Goal: Find specific page/section: Find specific page/section

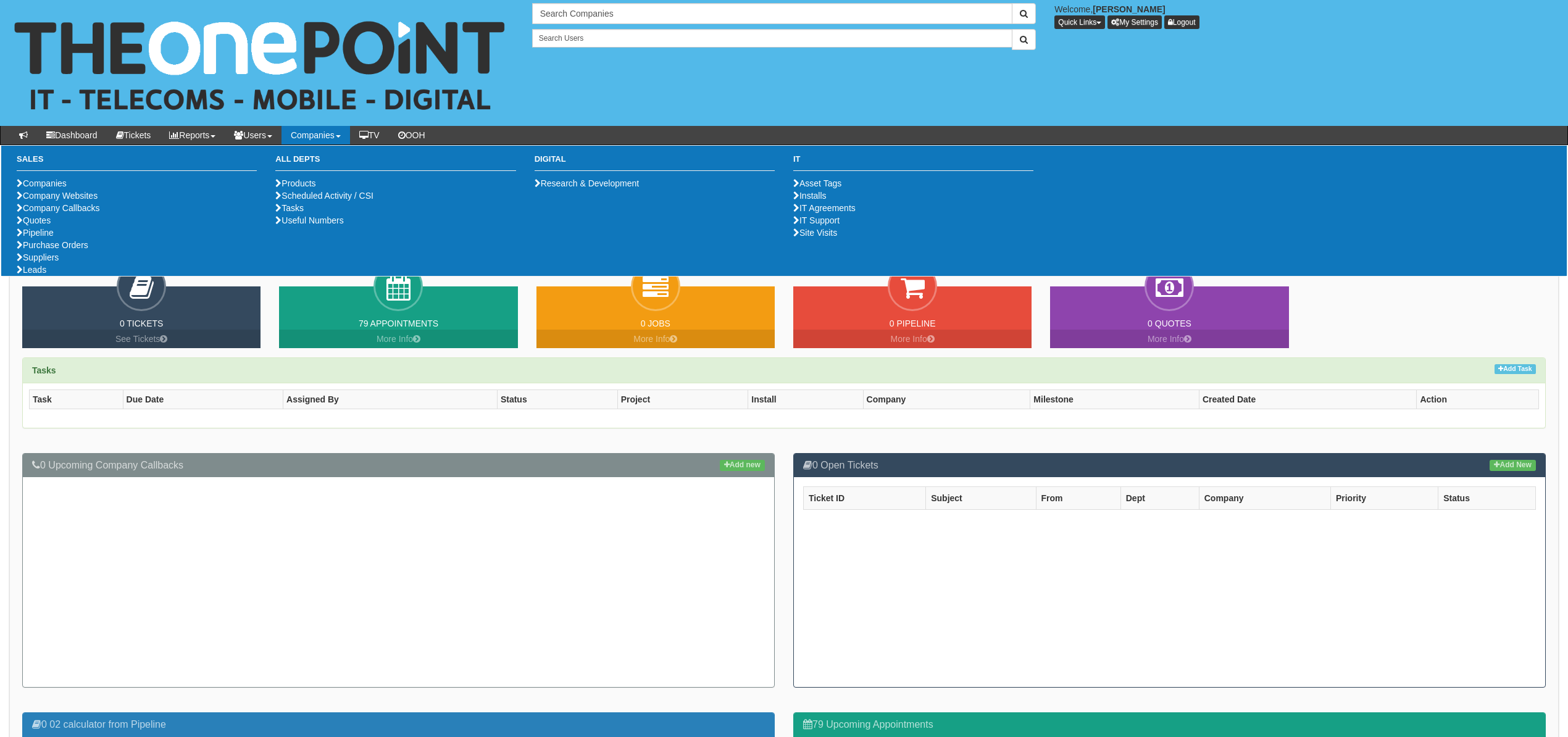
click at [327, 137] on link "Companies" at bounding box center [315, 134] width 69 height 18
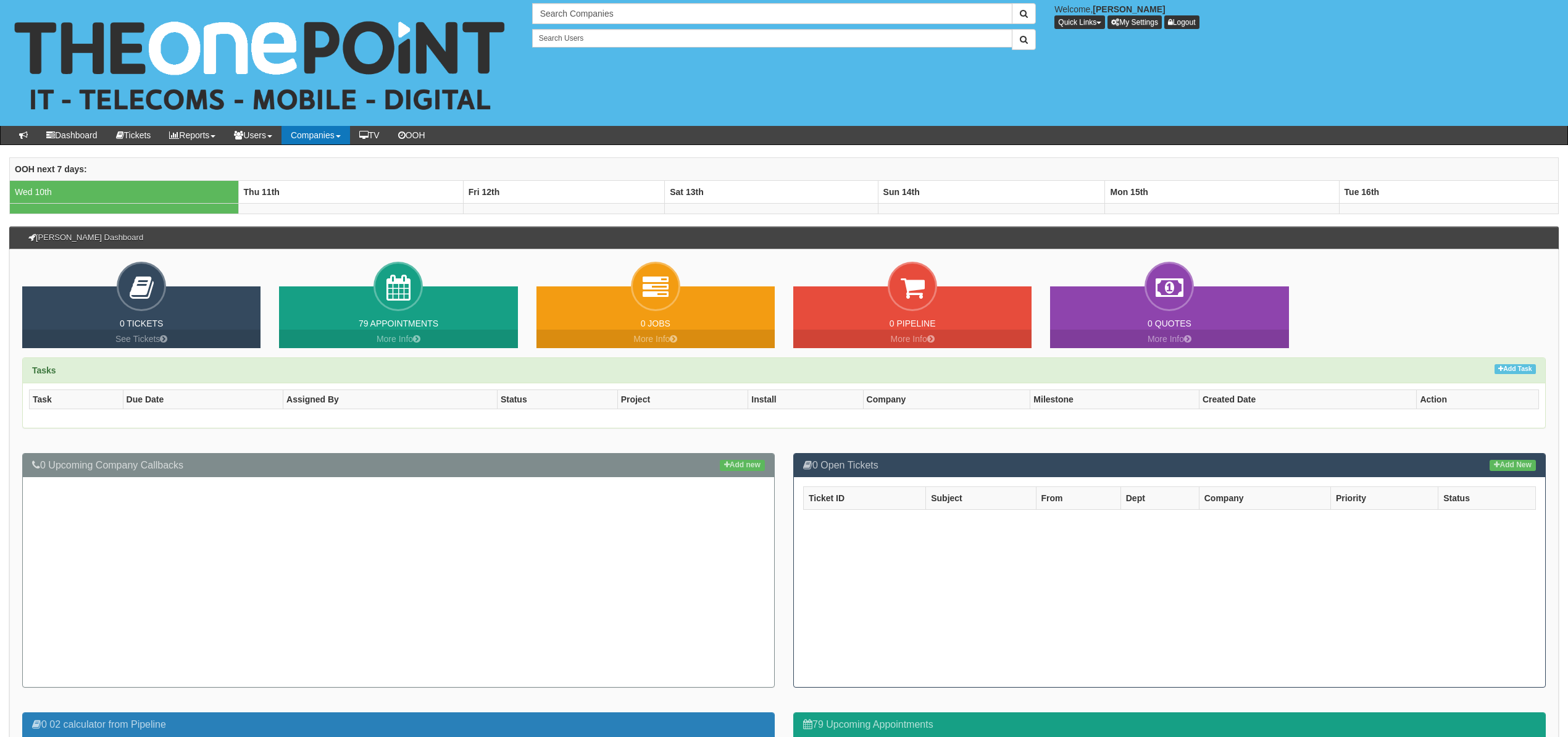
click at [327, 137] on link "Companies" at bounding box center [315, 134] width 69 height 18
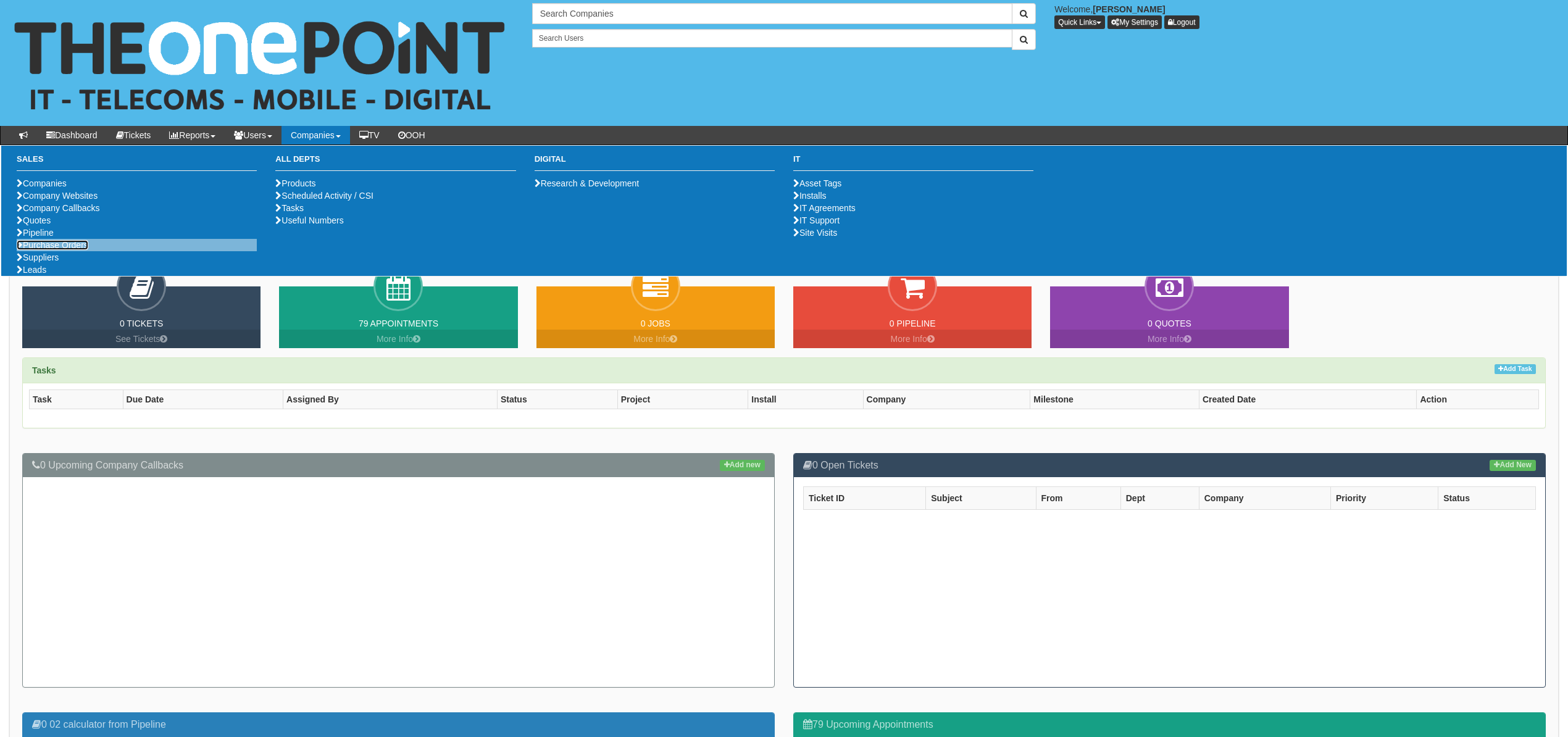
click at [58, 250] on link "Purchase Orders" at bounding box center [52, 245] width 71 height 10
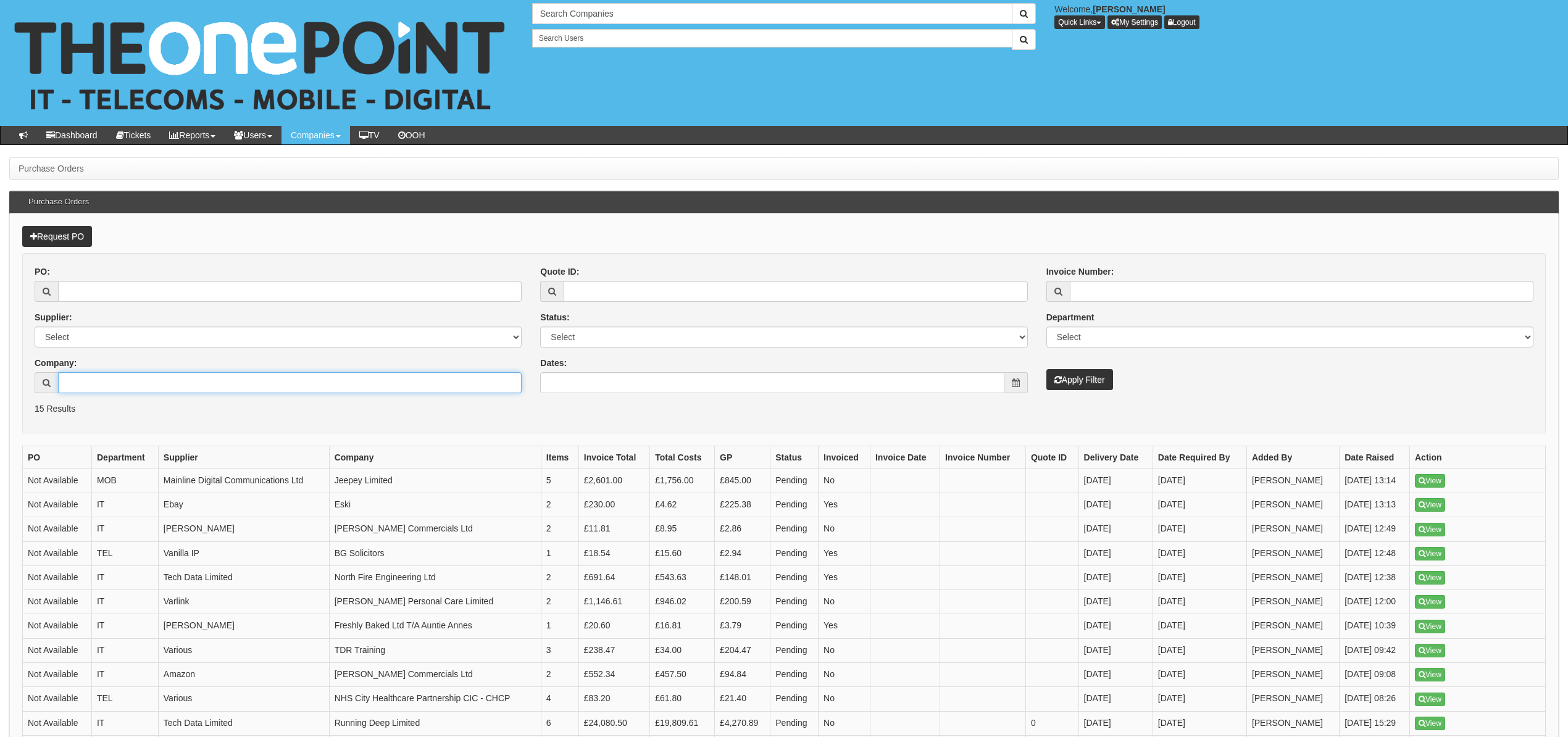
click at [130, 386] on input "Company:" at bounding box center [289, 382] width 463 height 21
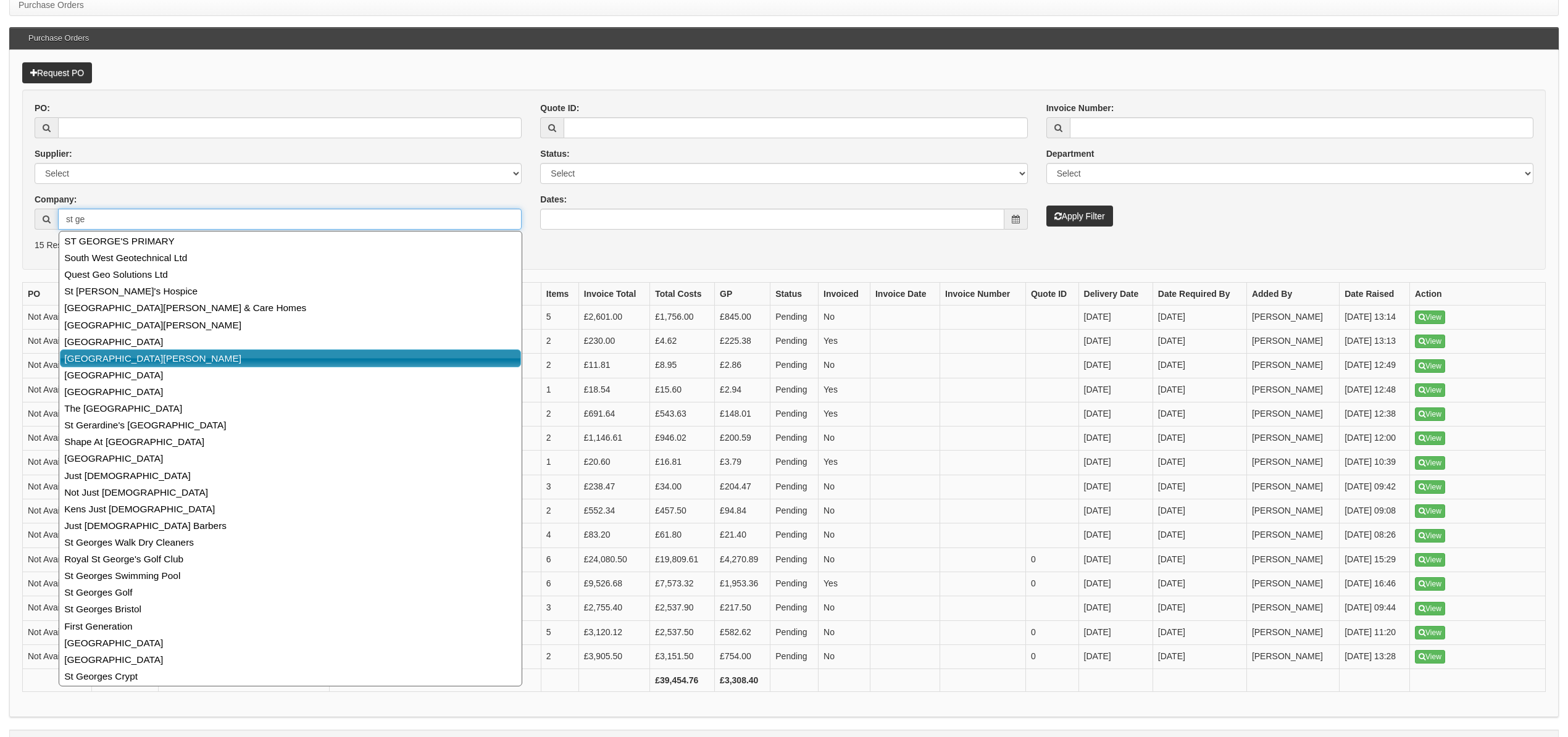
scroll to position [164, 0]
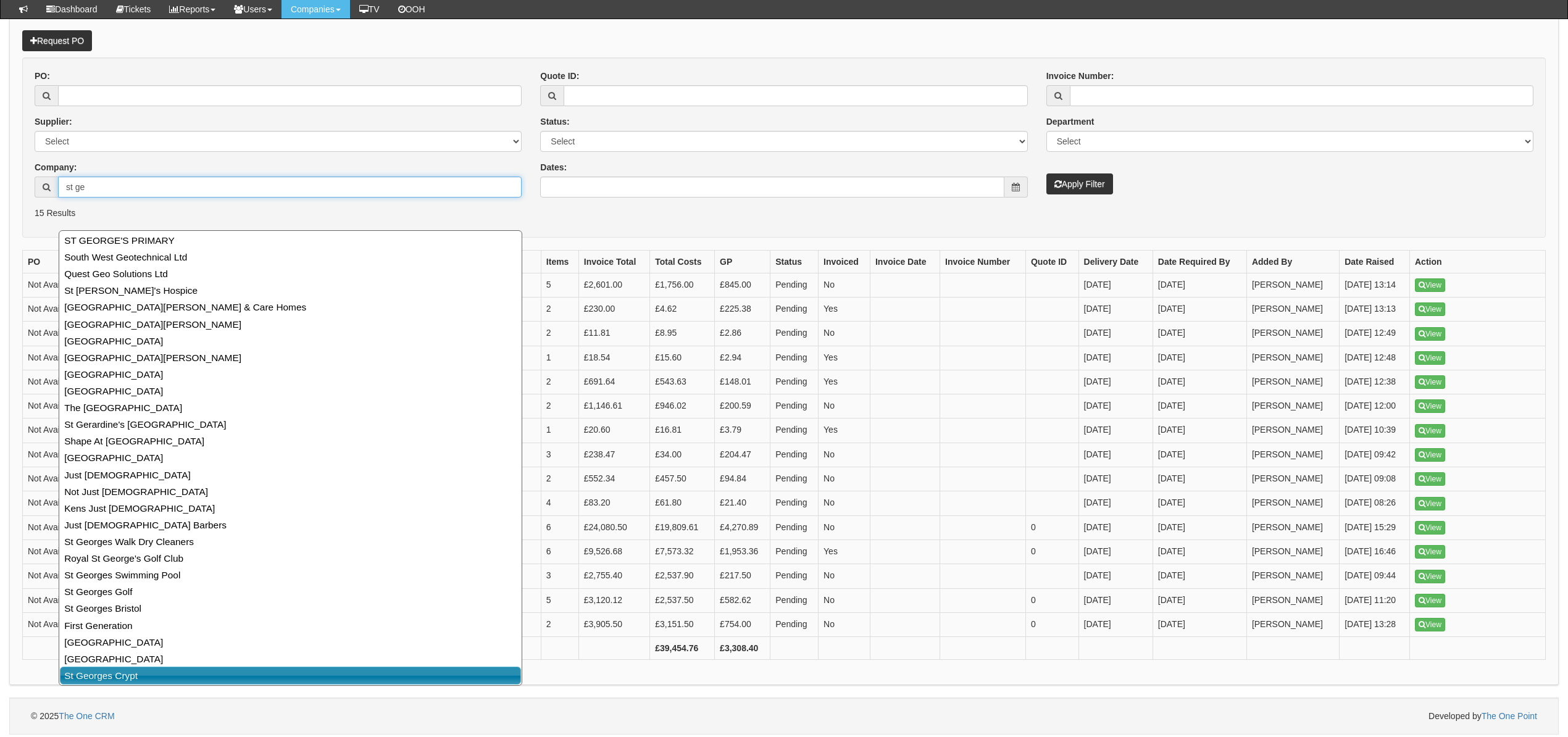
click at [122, 675] on link "St Georges Crypt" at bounding box center [290, 675] width 461 height 18
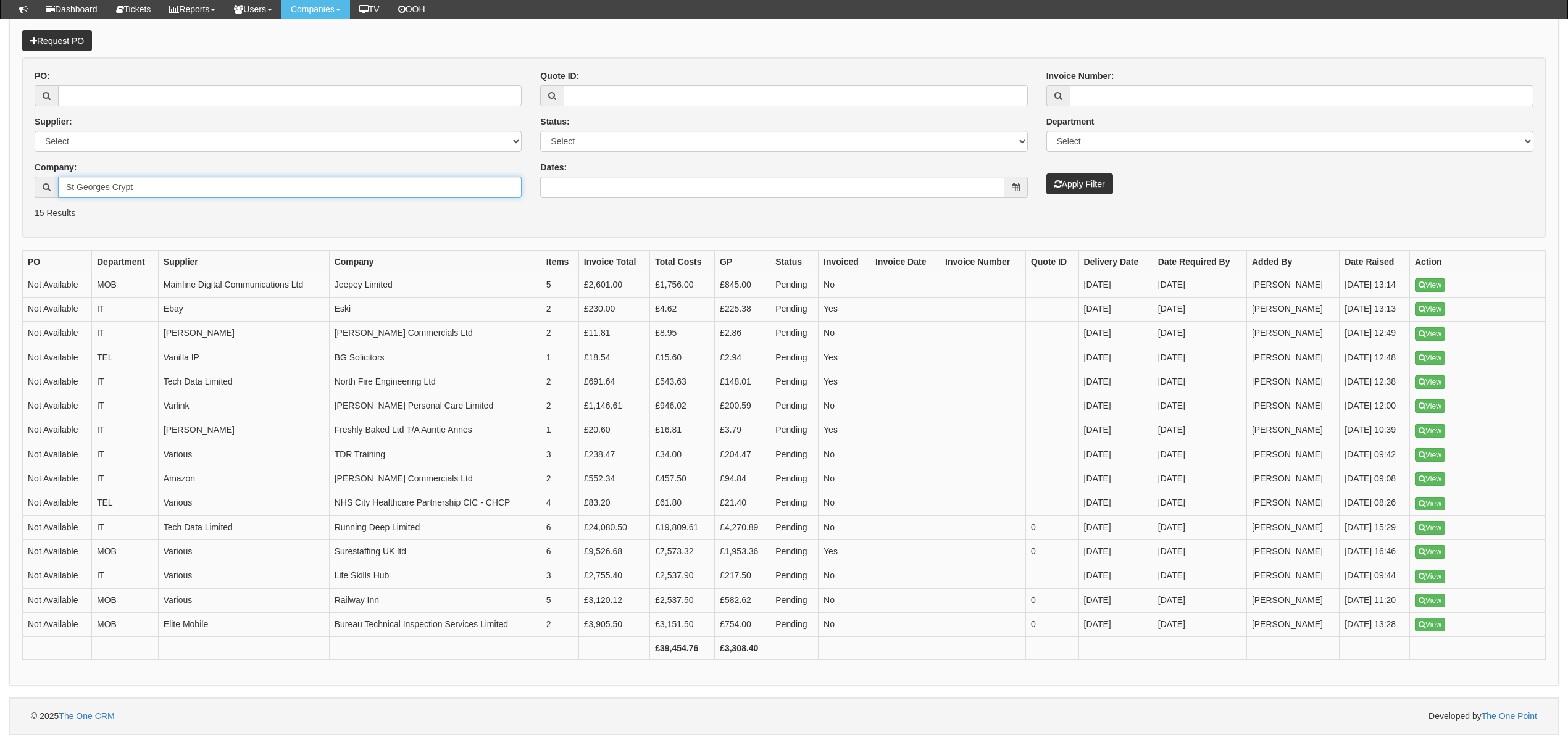
type input "St Georges Crypt"
click at [1104, 190] on button "Apply Filter" at bounding box center [1080, 183] width 67 height 21
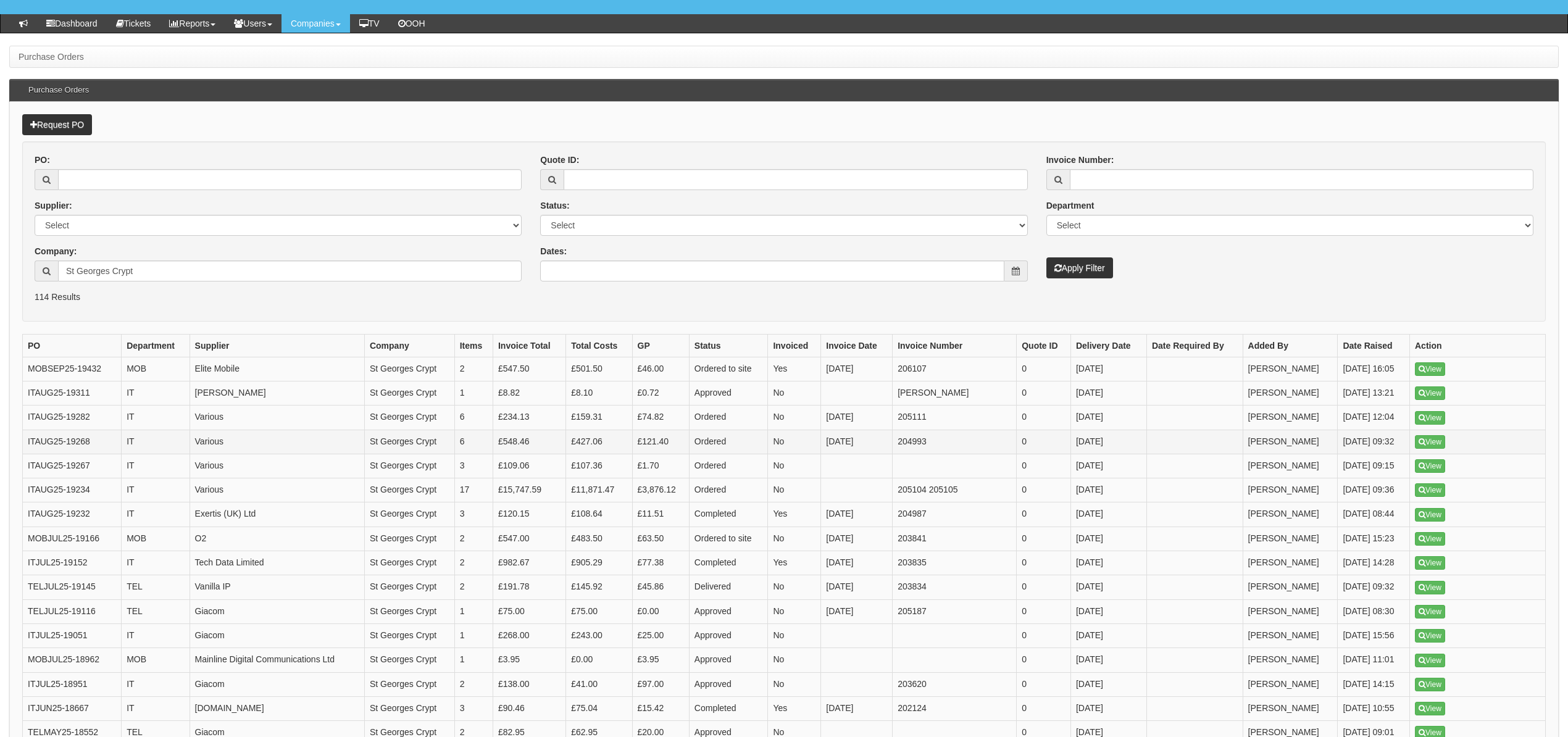
scroll to position [164, 0]
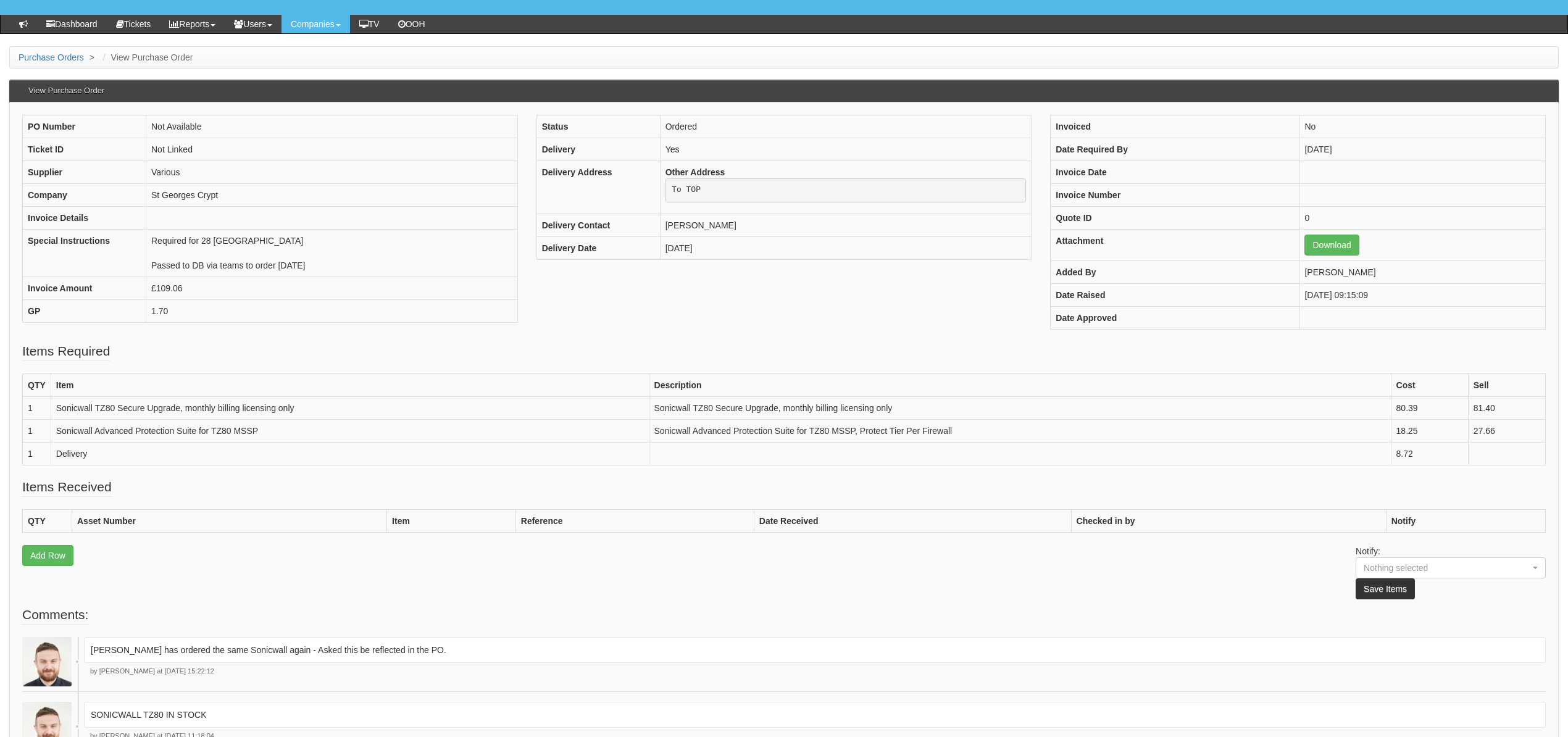
scroll to position [82, 0]
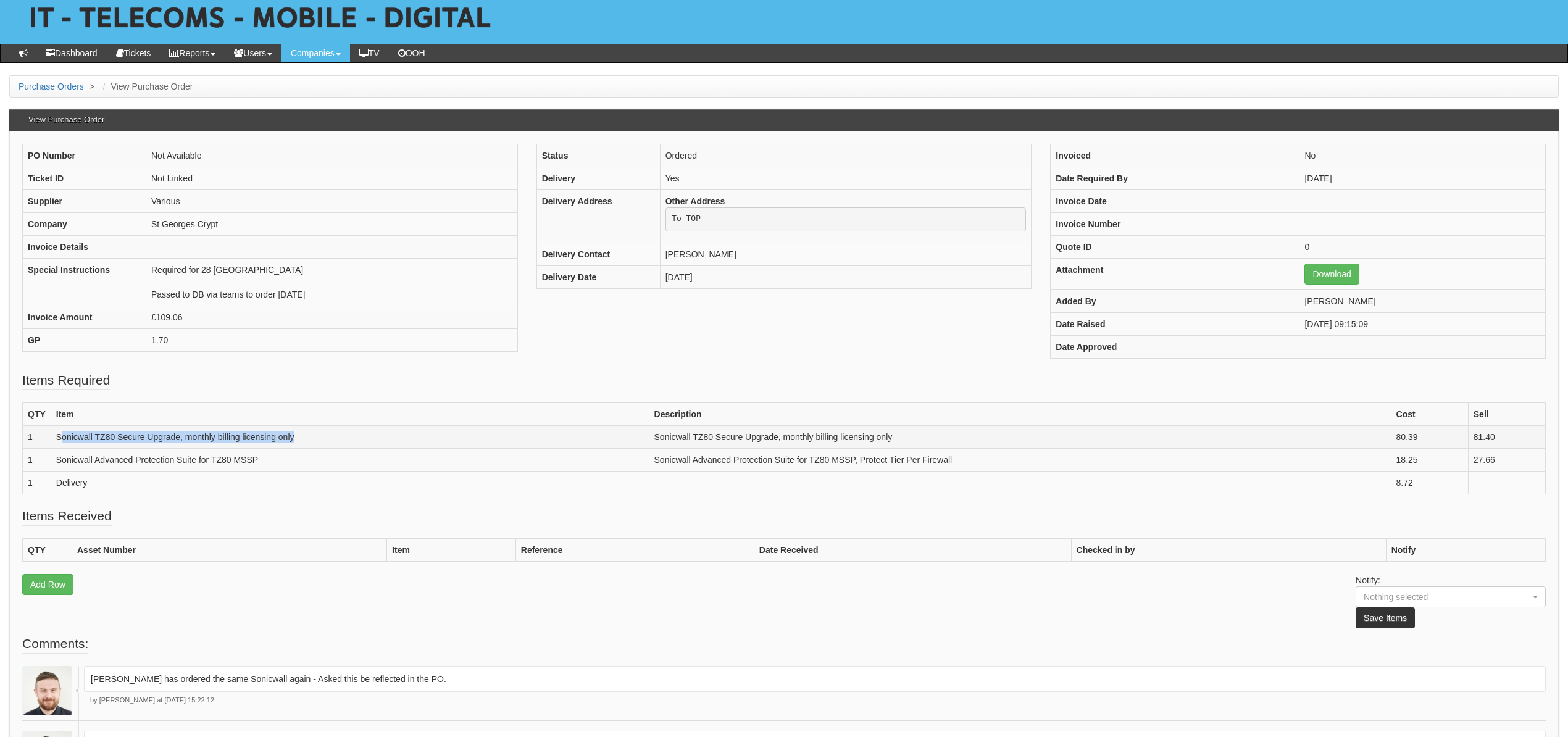
drag, startPoint x: 283, startPoint y: 441, endPoint x: 62, endPoint y: 437, distance: 221.0
click at [62, 437] on td "Sonicwall TZ80 Secure Upgrade, monthly billing licensing only" at bounding box center [350, 437] width 598 height 23
click at [314, 423] on th "Item" at bounding box center [350, 414] width 598 height 23
click at [310, 442] on td "Sonicwall TZ80 Secure Upgrade, monthly billing licensing only" at bounding box center [350, 437] width 598 height 23
drag, startPoint x: 300, startPoint y: 435, endPoint x: 55, endPoint y: 439, distance: 245.0
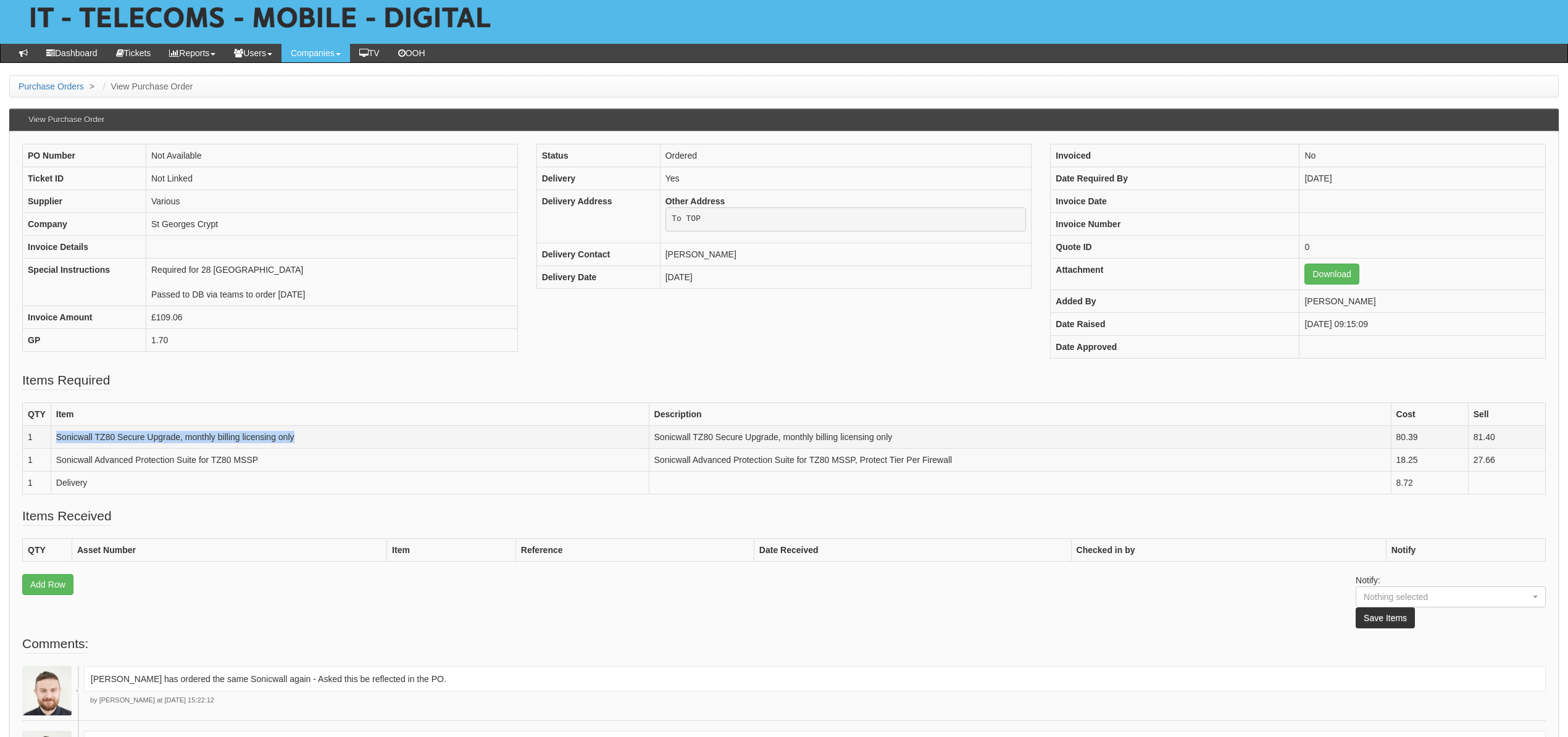
click at [55, 439] on td "Sonicwall TZ80 Secure Upgrade, monthly billing licensing only" at bounding box center [350, 437] width 598 height 23
copy td "Sonicwall TZ80 Secure Upgrade, monthly billing licensing only"
drag, startPoint x: 233, startPoint y: 470, endPoint x: 57, endPoint y: 460, distance: 176.3
click at [57, 460] on td "Sonicwall Advanced Protection Suite for TZ80 MSSP" at bounding box center [350, 460] width 598 height 23
copy td "Sonicwall Advanced Protection Suite for TZ80 MSSP"
